Goal: Navigation & Orientation: Find specific page/section

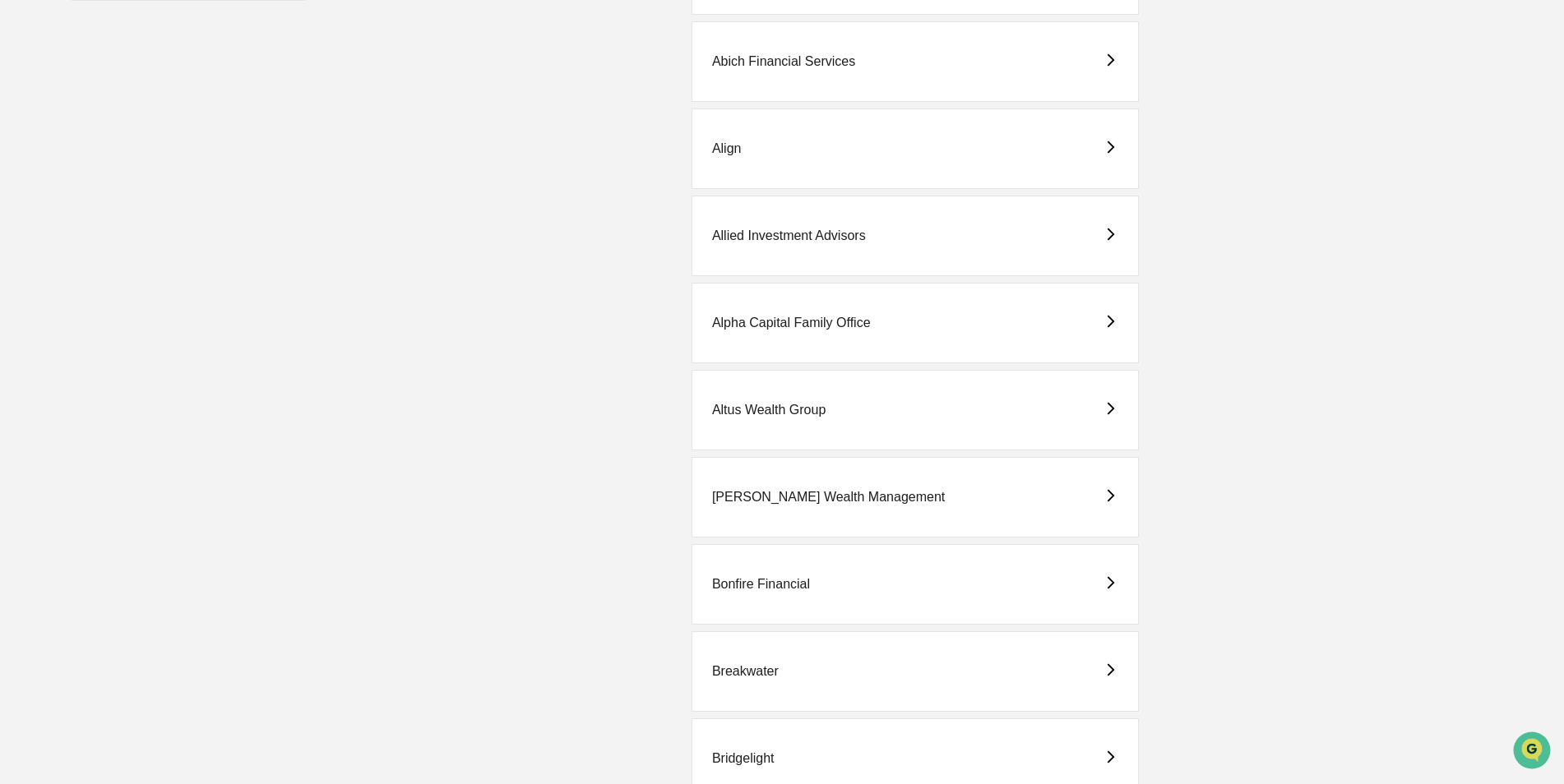
click at [754, 82] on div "Abich Financial Services" at bounding box center [915, 61] width 447 height 81
